Goal: Ask a question

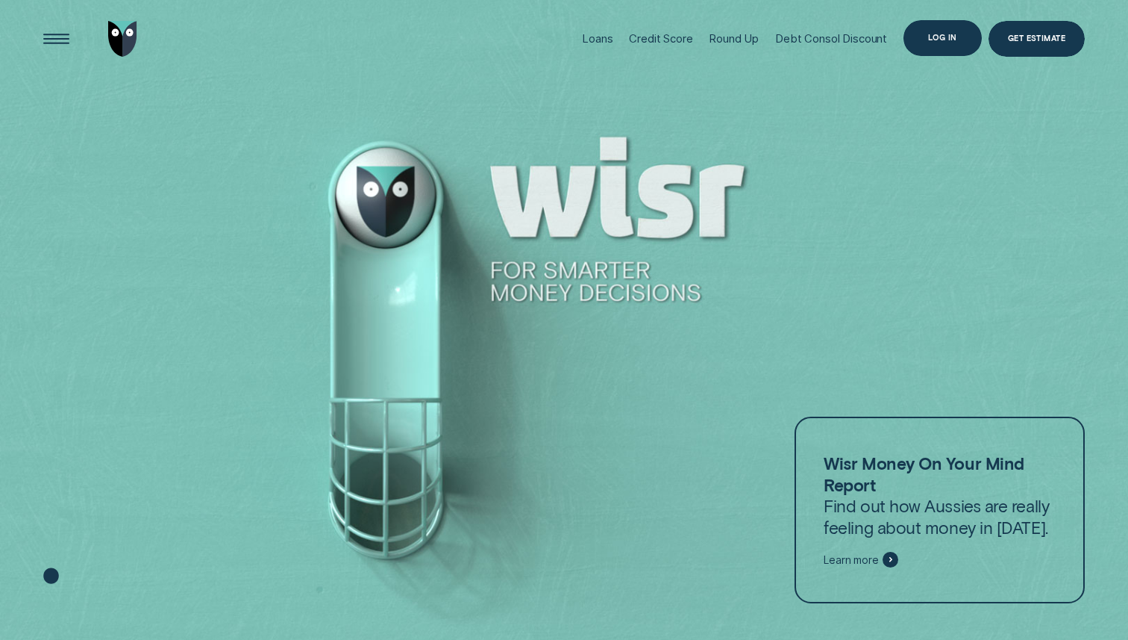
click at [937, 38] on div "Log in" at bounding box center [942, 38] width 29 height 7
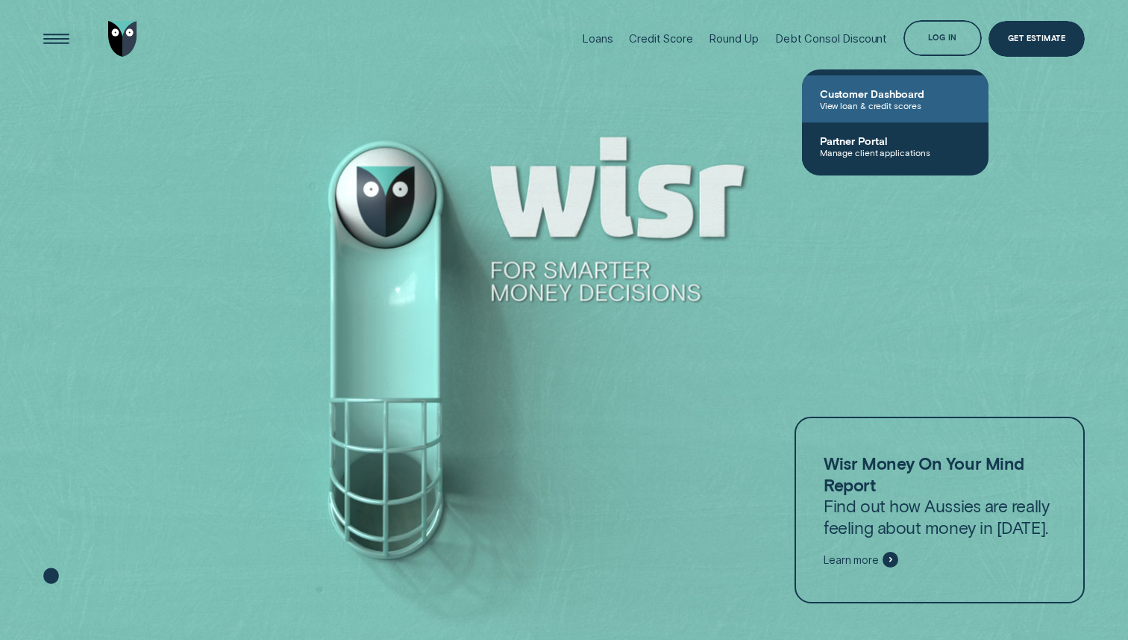
click at [860, 109] on span "View loan & credit scores" at bounding box center [895, 105] width 151 height 10
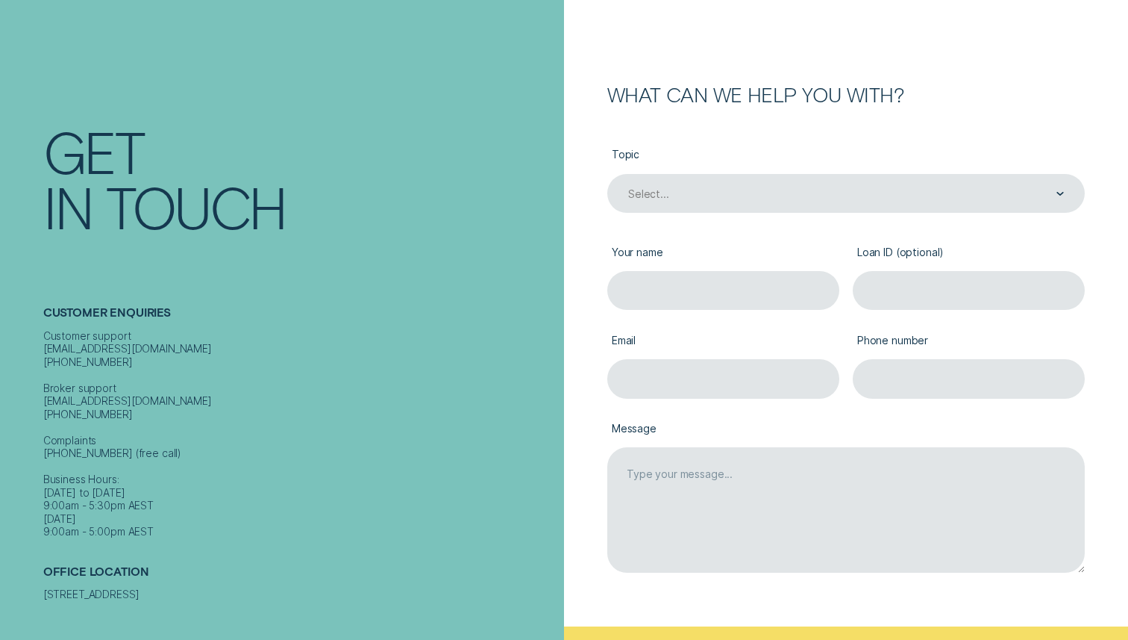
scroll to position [172, 0]
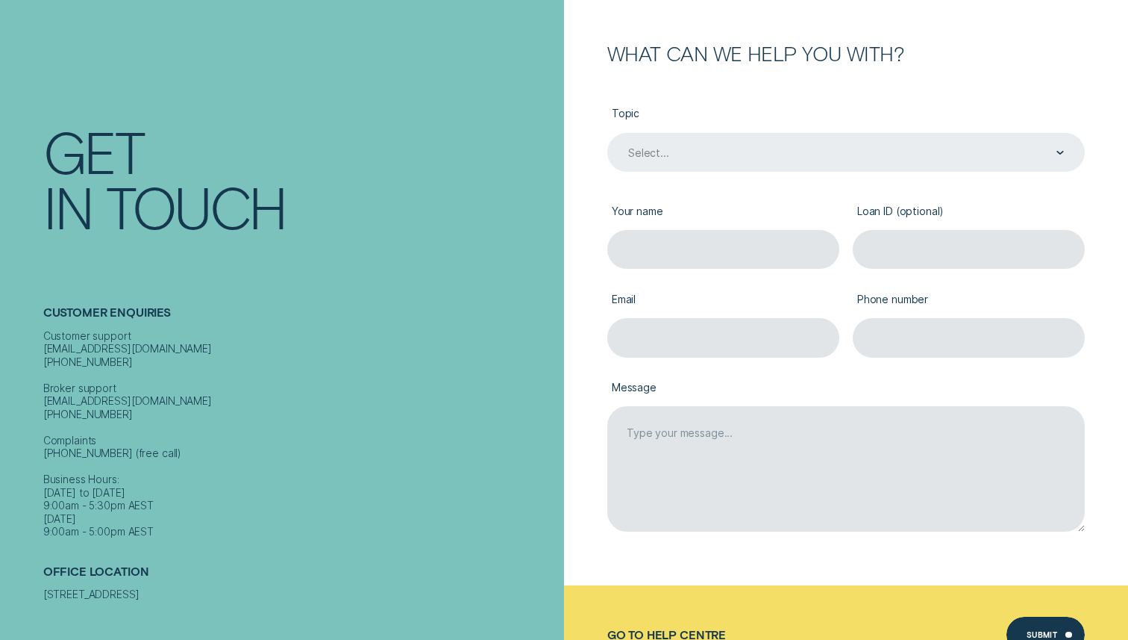
click at [792, 146] on div "Select..." at bounding box center [845, 153] width 437 height 15
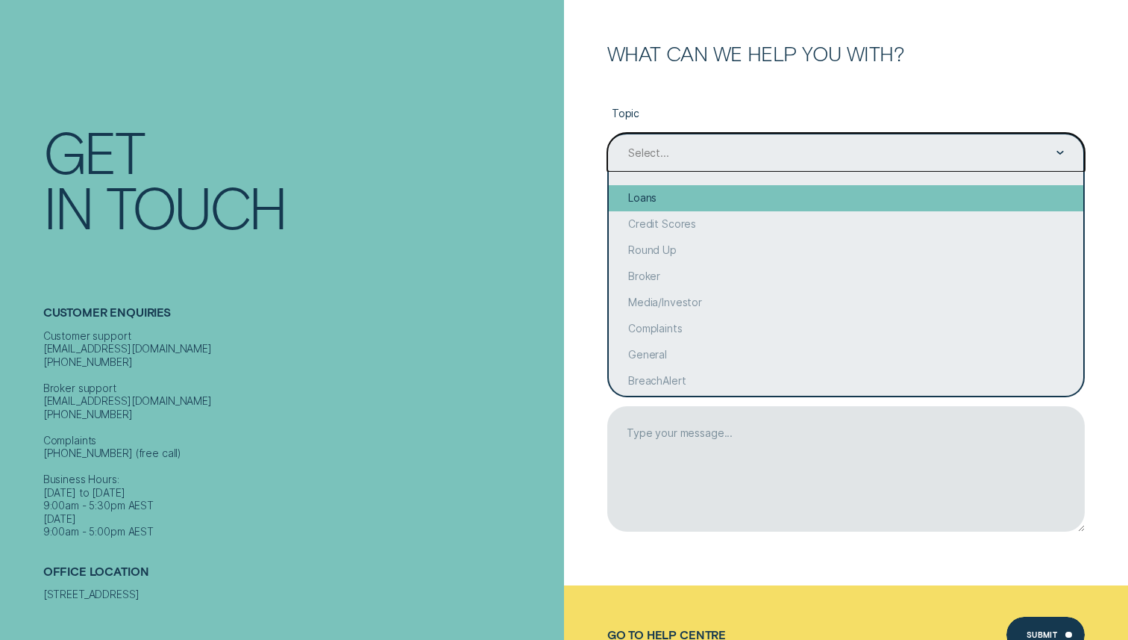
click at [725, 198] on div "Loans" at bounding box center [846, 198] width 475 height 26
type input "Loans"
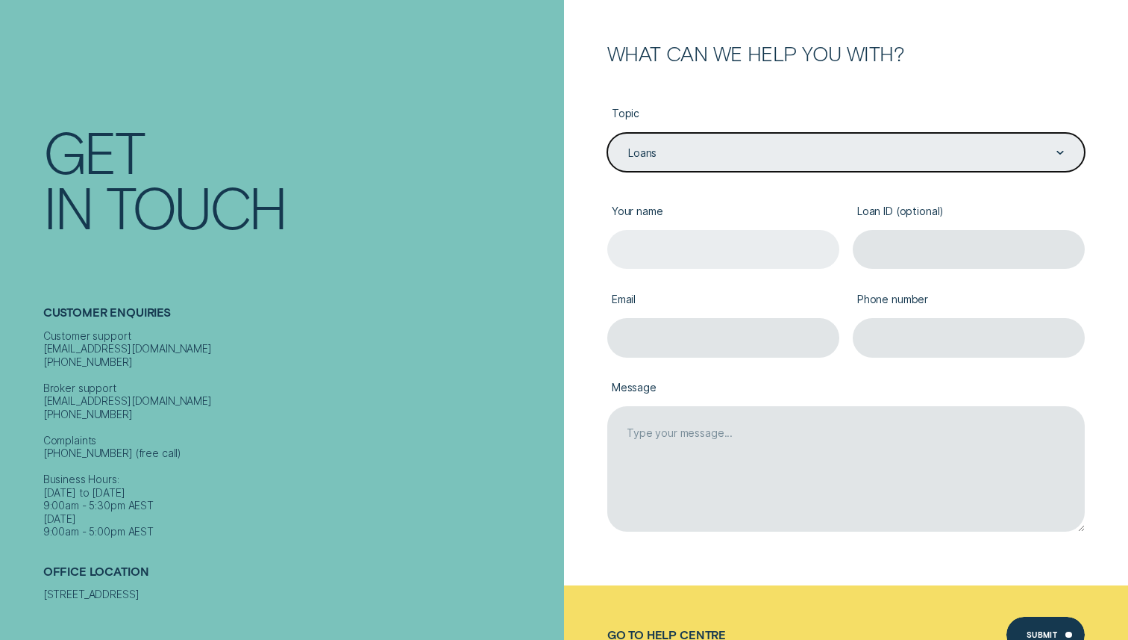
click at [743, 250] on input "Your name" at bounding box center [723, 250] width 233 height 40
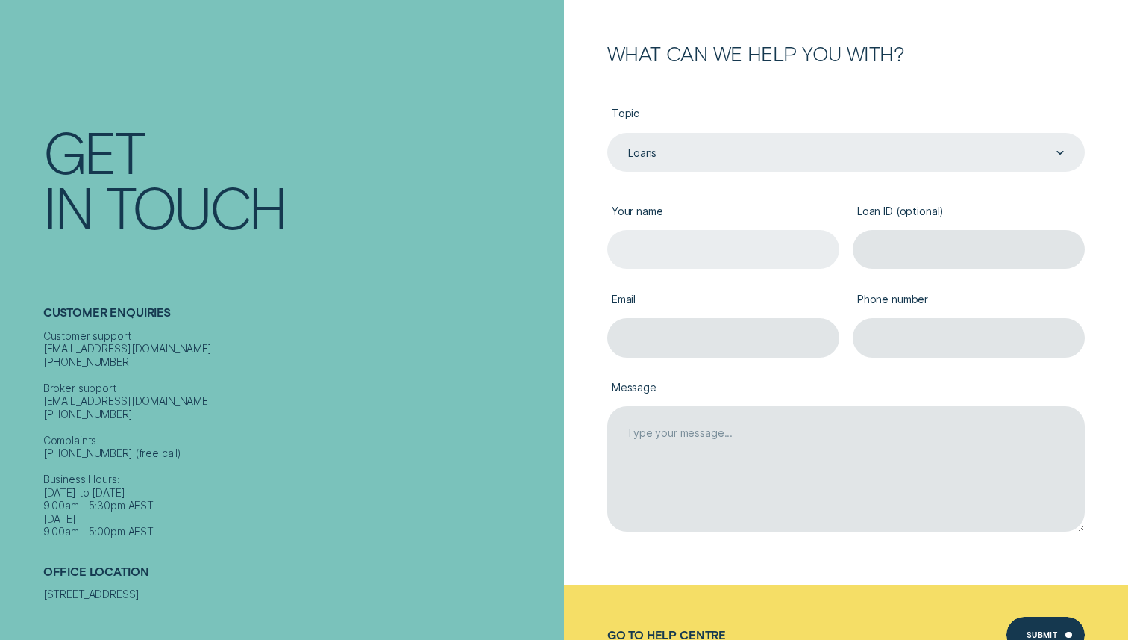
type input "Terry Liew"
click at [896, 257] on input "Loan ID (optional)" at bounding box center [969, 250] width 233 height 40
paste input "464127"
type input "464127"
click at [748, 343] on input "Email" at bounding box center [723, 338] width 233 height 40
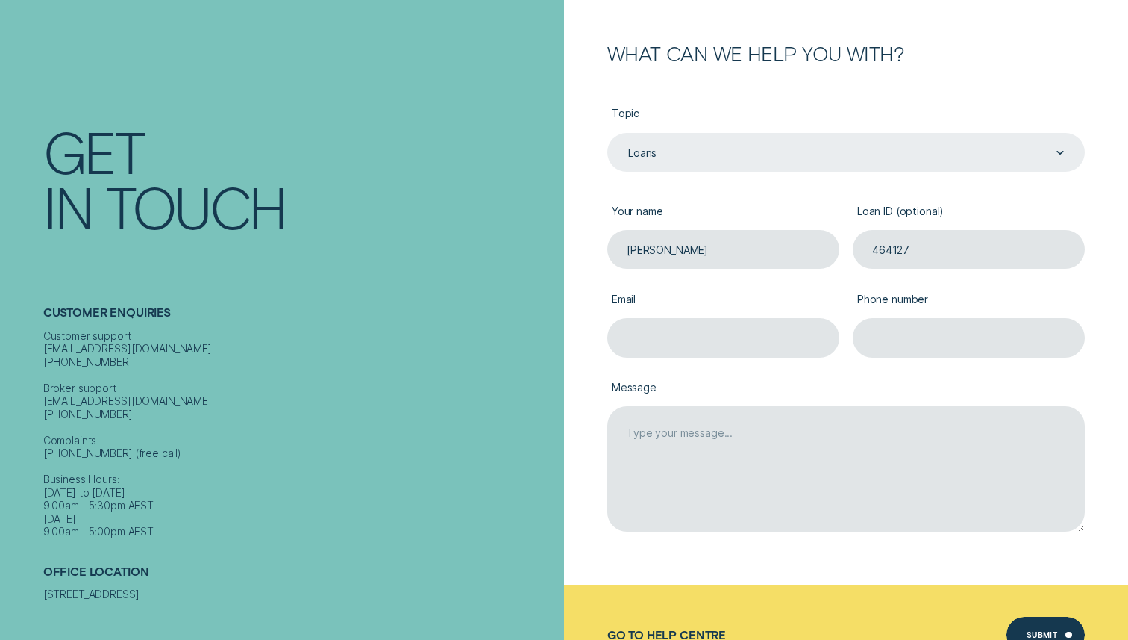
type input "ttliew@gmail.com"
click at [897, 344] on input "Phone number" at bounding box center [969, 338] width 233 height 40
type input "0411413802"
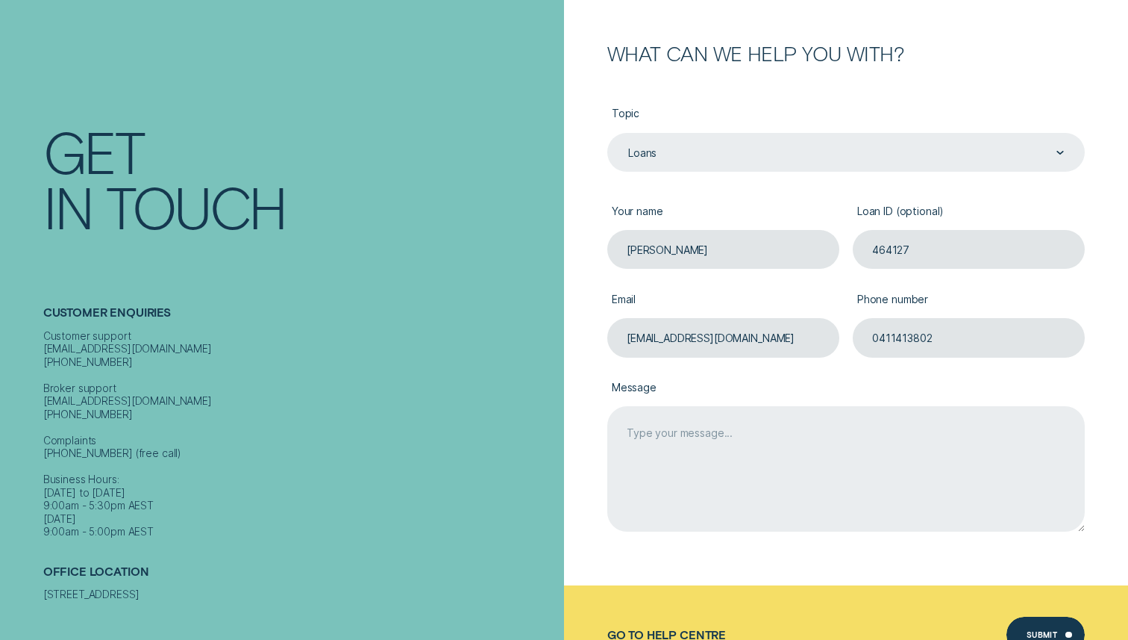
click at [833, 440] on textarea "Message" at bounding box center [846, 468] width 478 height 125
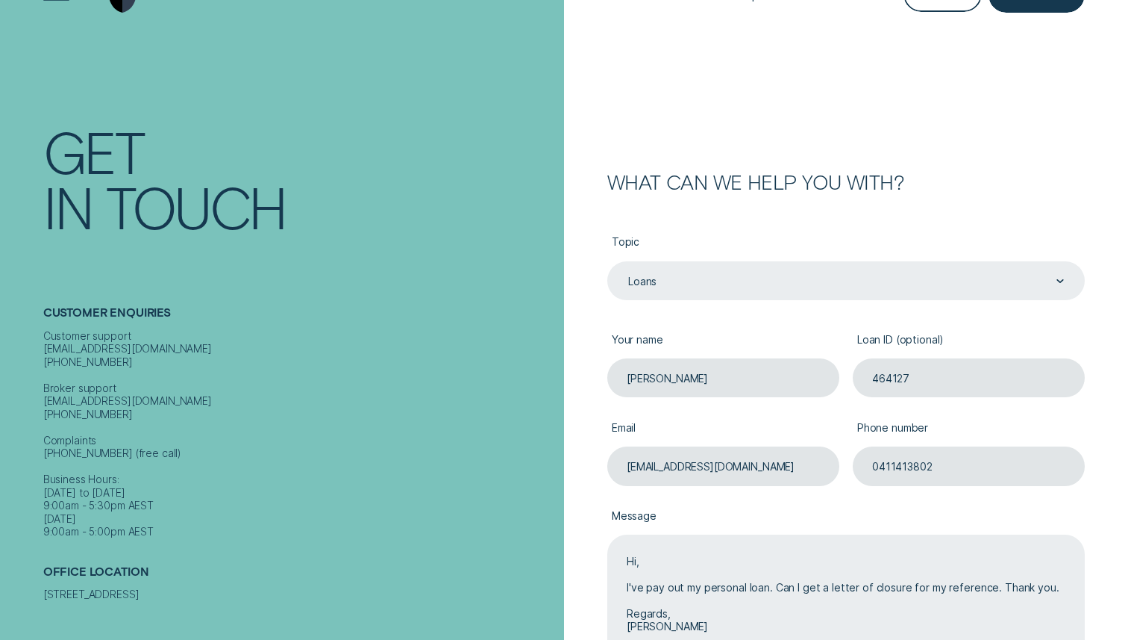
scroll to position [46, 0]
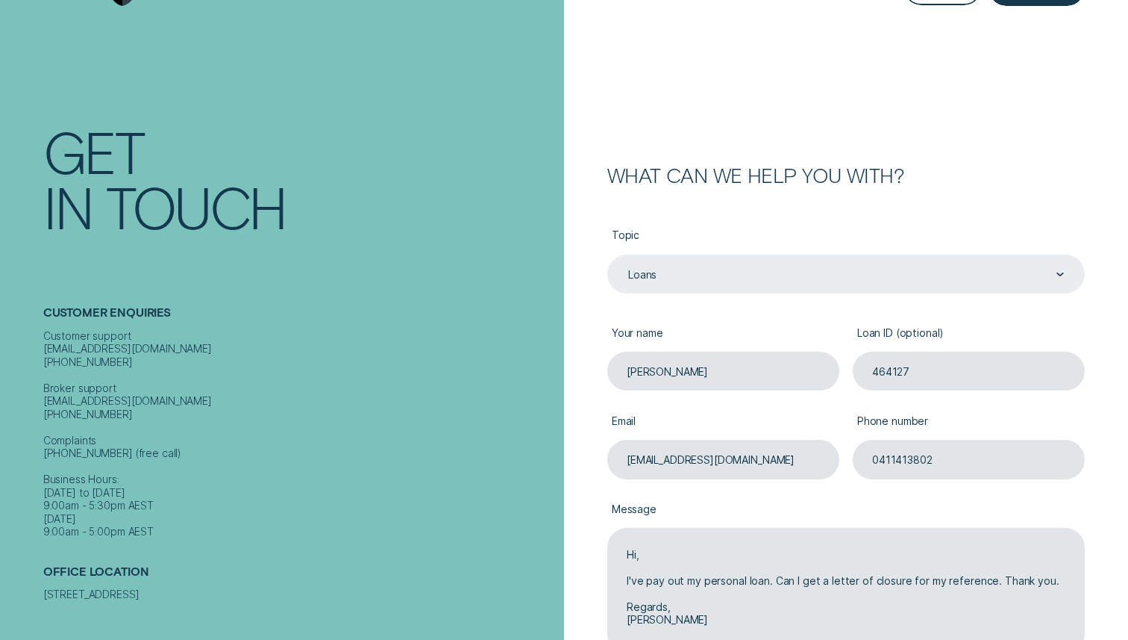
type textarea "Hi, I've pay out my personal loan. Can I get a letter of closure for my referen…"
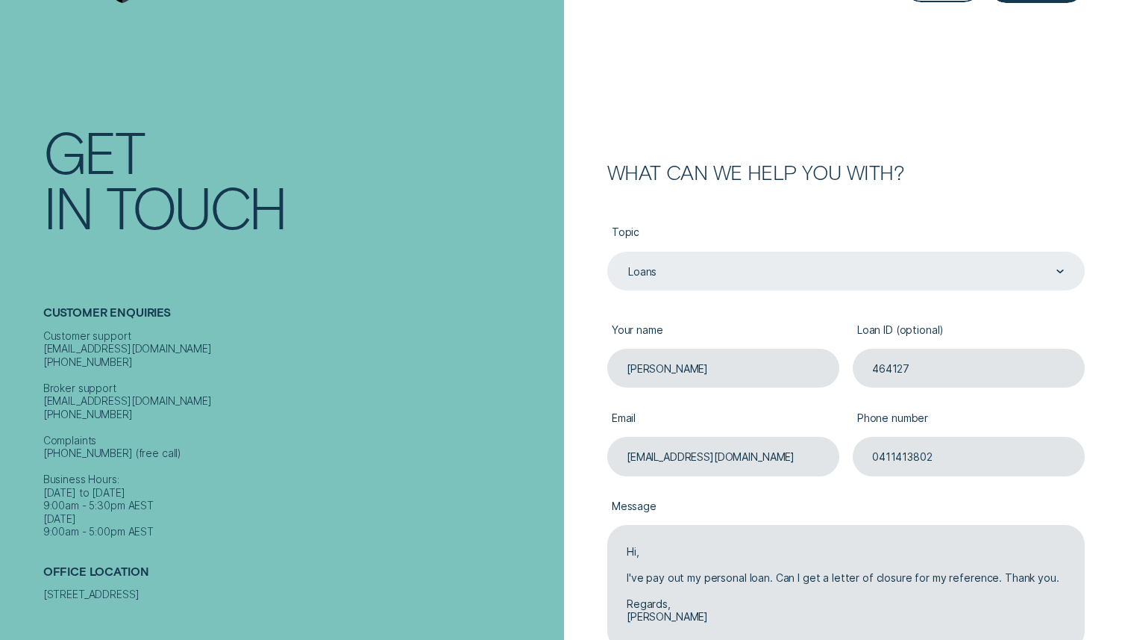
click at [969, 276] on div "Loans" at bounding box center [845, 271] width 437 height 15
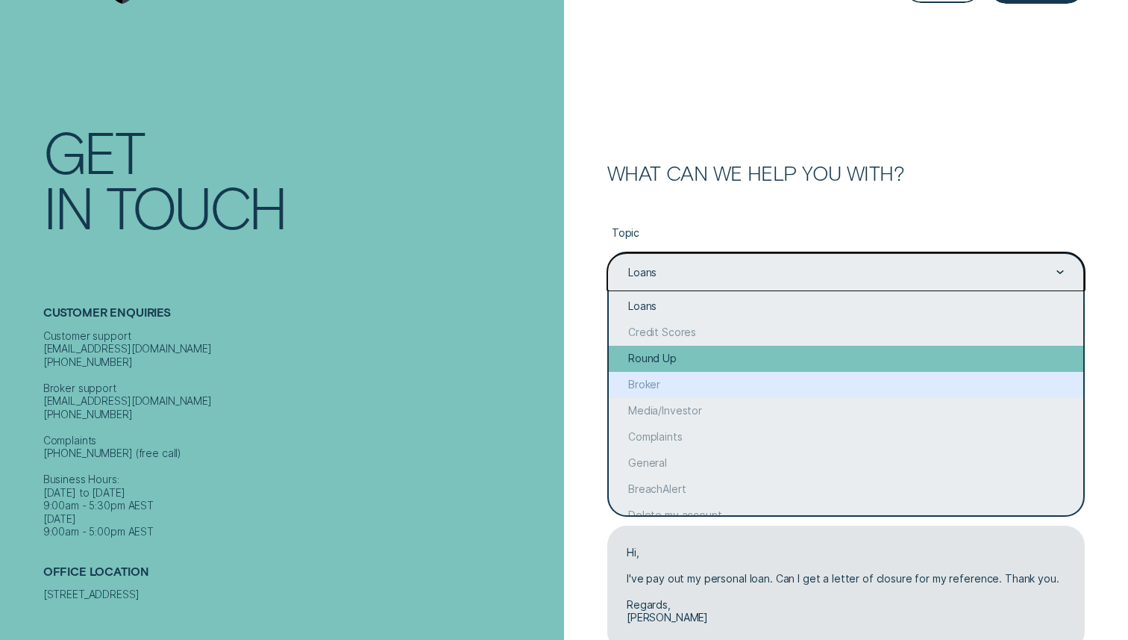
scroll to position [0, 0]
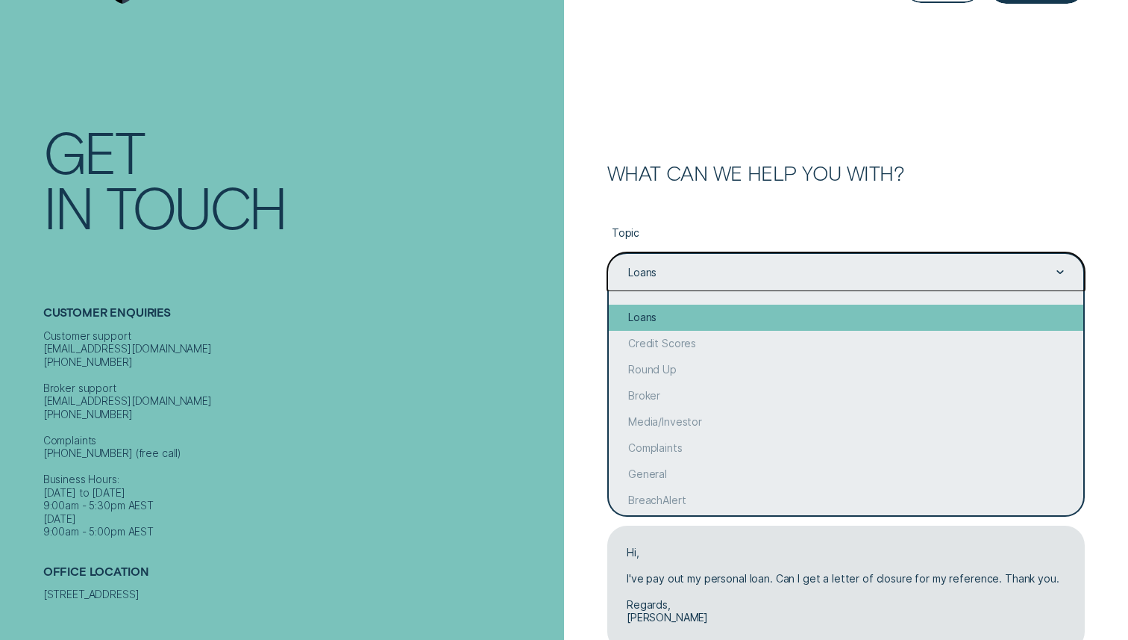
click at [807, 320] on div "Loans" at bounding box center [846, 317] width 475 height 26
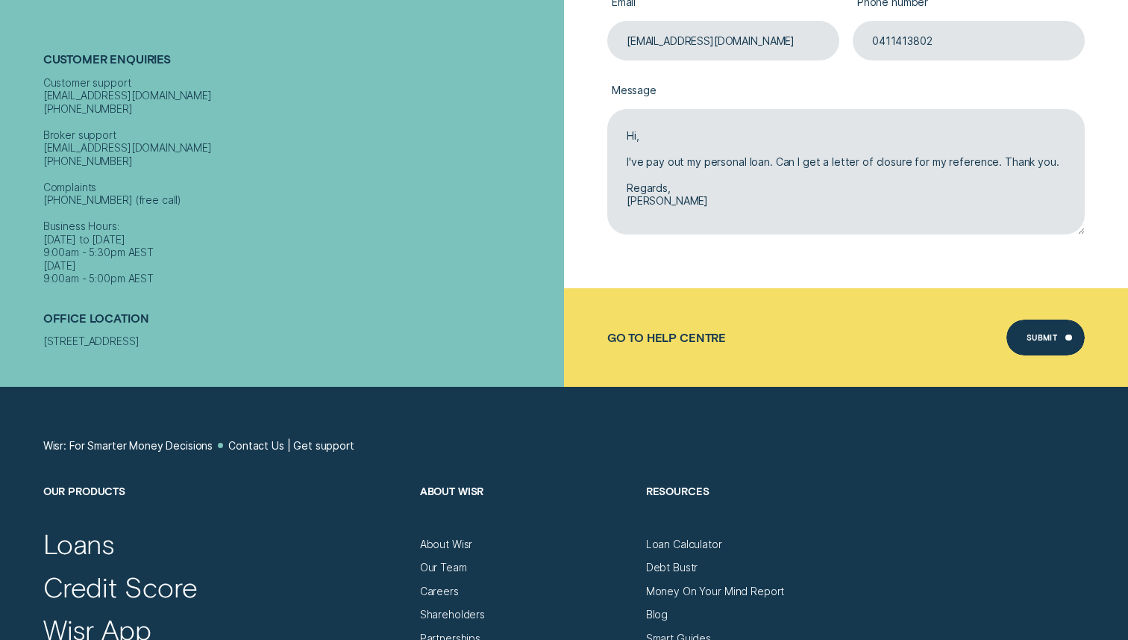
scroll to position [518, 0]
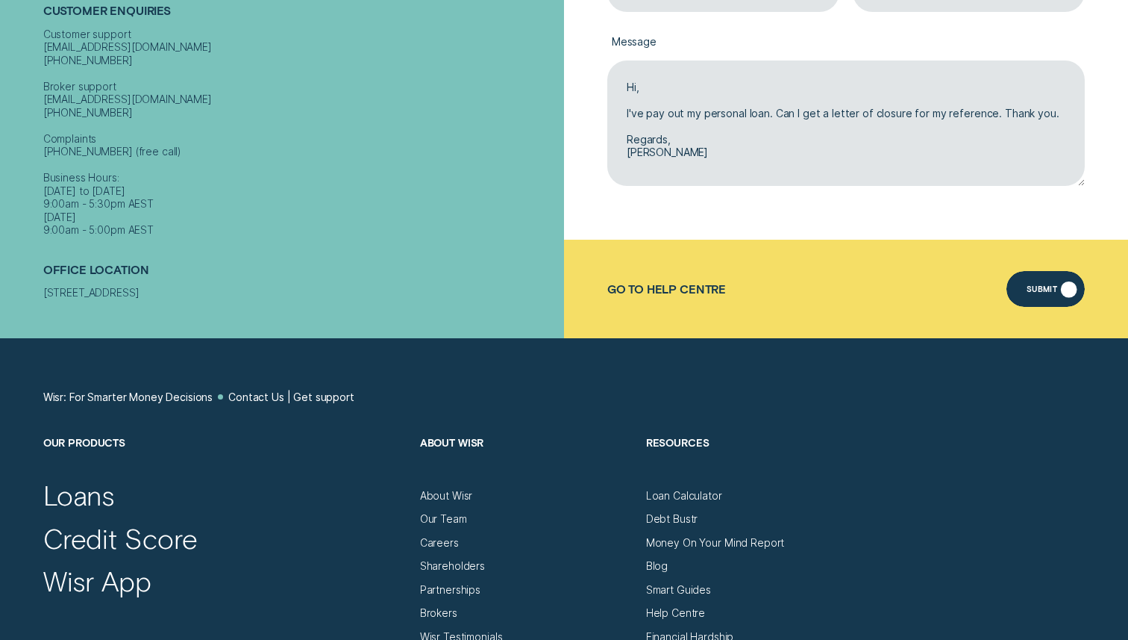
click at [1034, 287] on div "Submit" at bounding box center [1042, 290] width 31 height 7
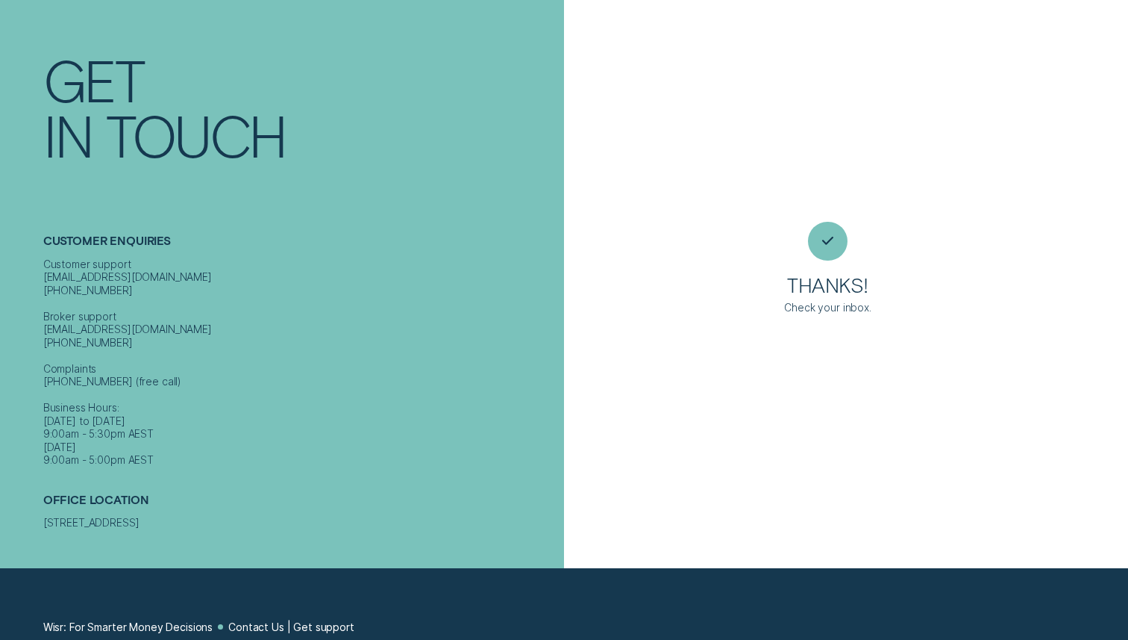
scroll to position [0, 0]
